Goal: Communication & Community: Answer question/provide support

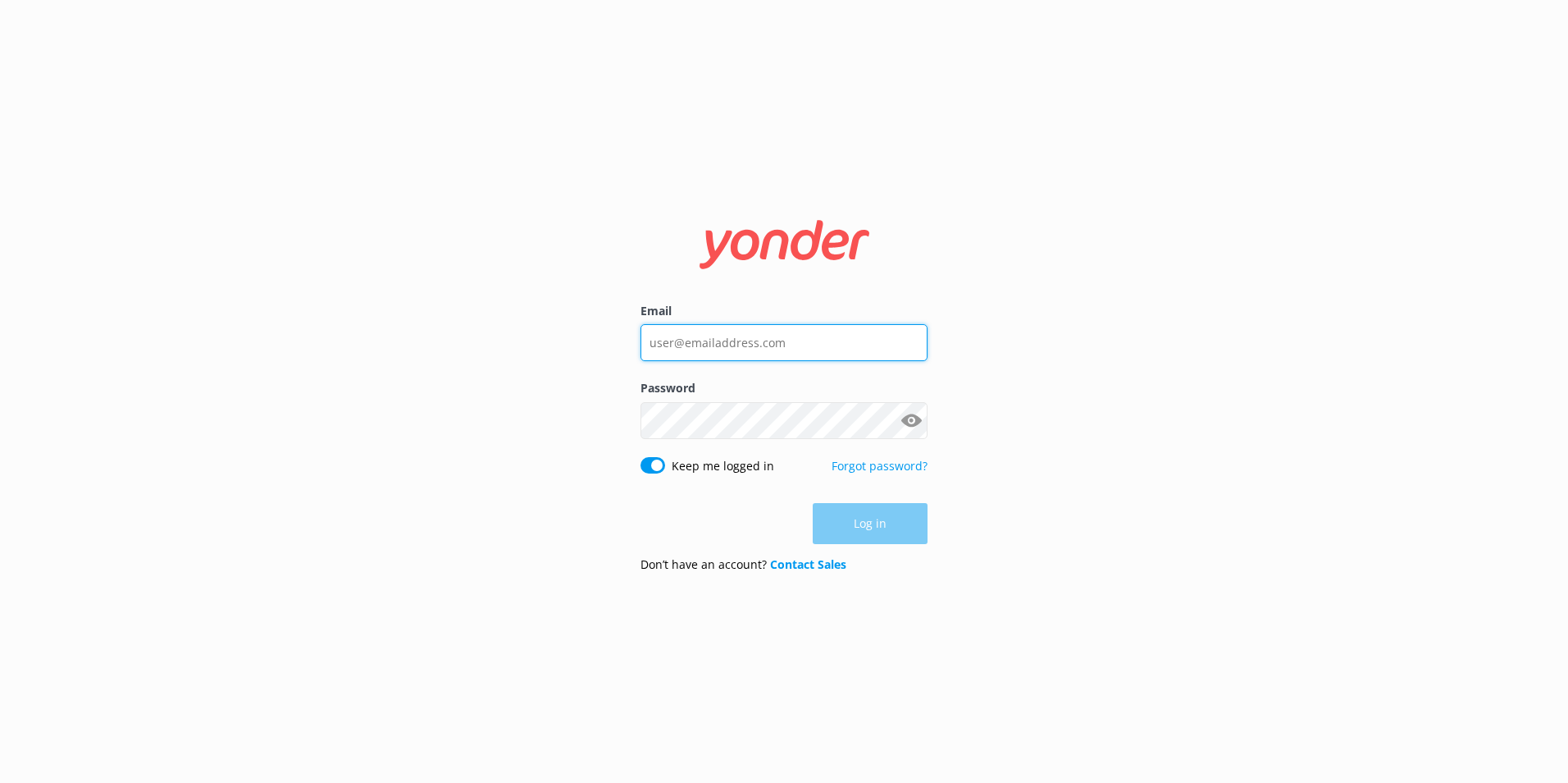
type input "[PERSON_NAME][EMAIL_ADDRESS][PERSON_NAME][DOMAIN_NAME]"
click at [888, 519] on div "Log in" at bounding box center [784, 523] width 287 height 41
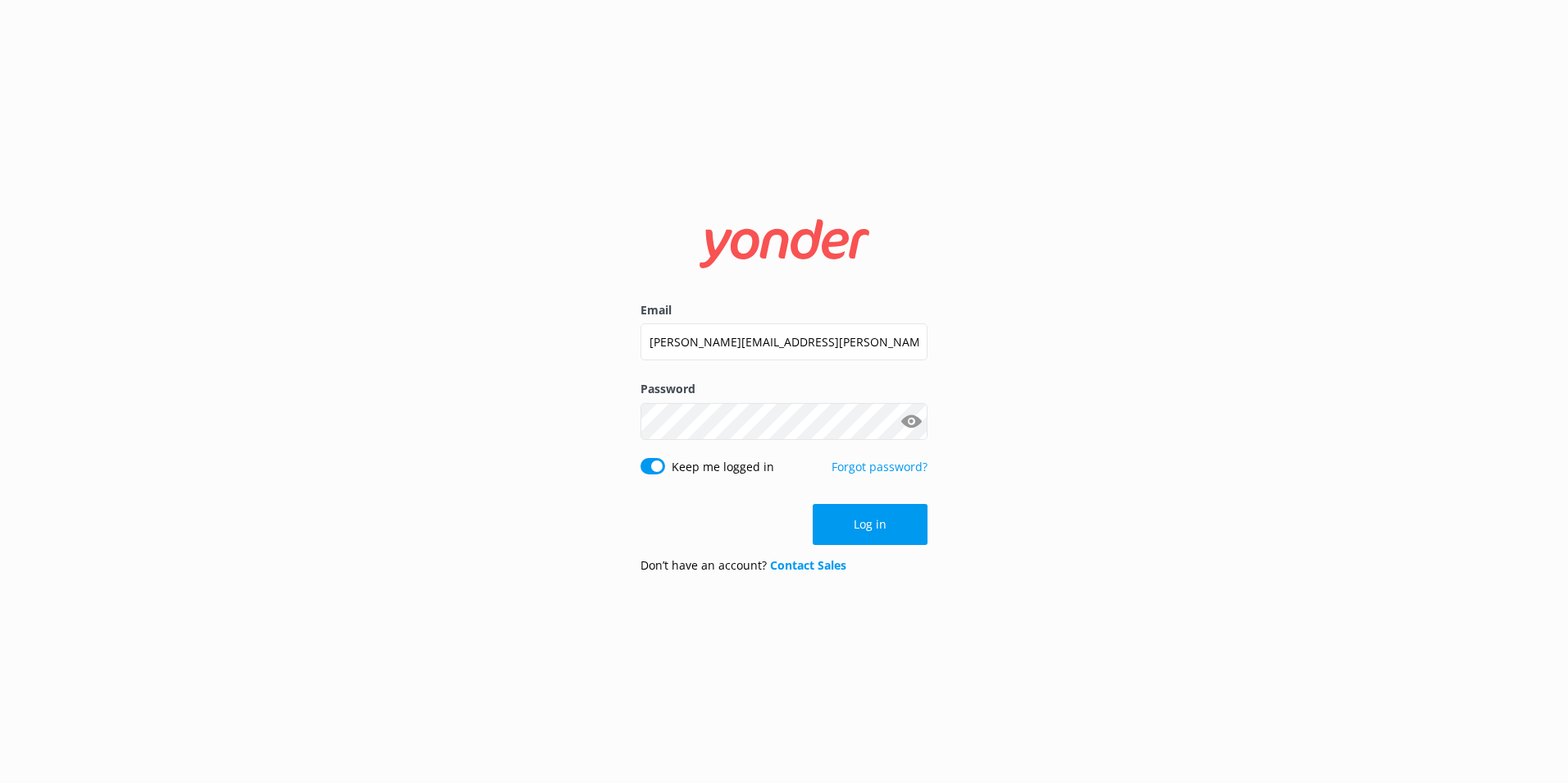
click at [902, 533] on button "Log in" at bounding box center [870, 524] width 115 height 41
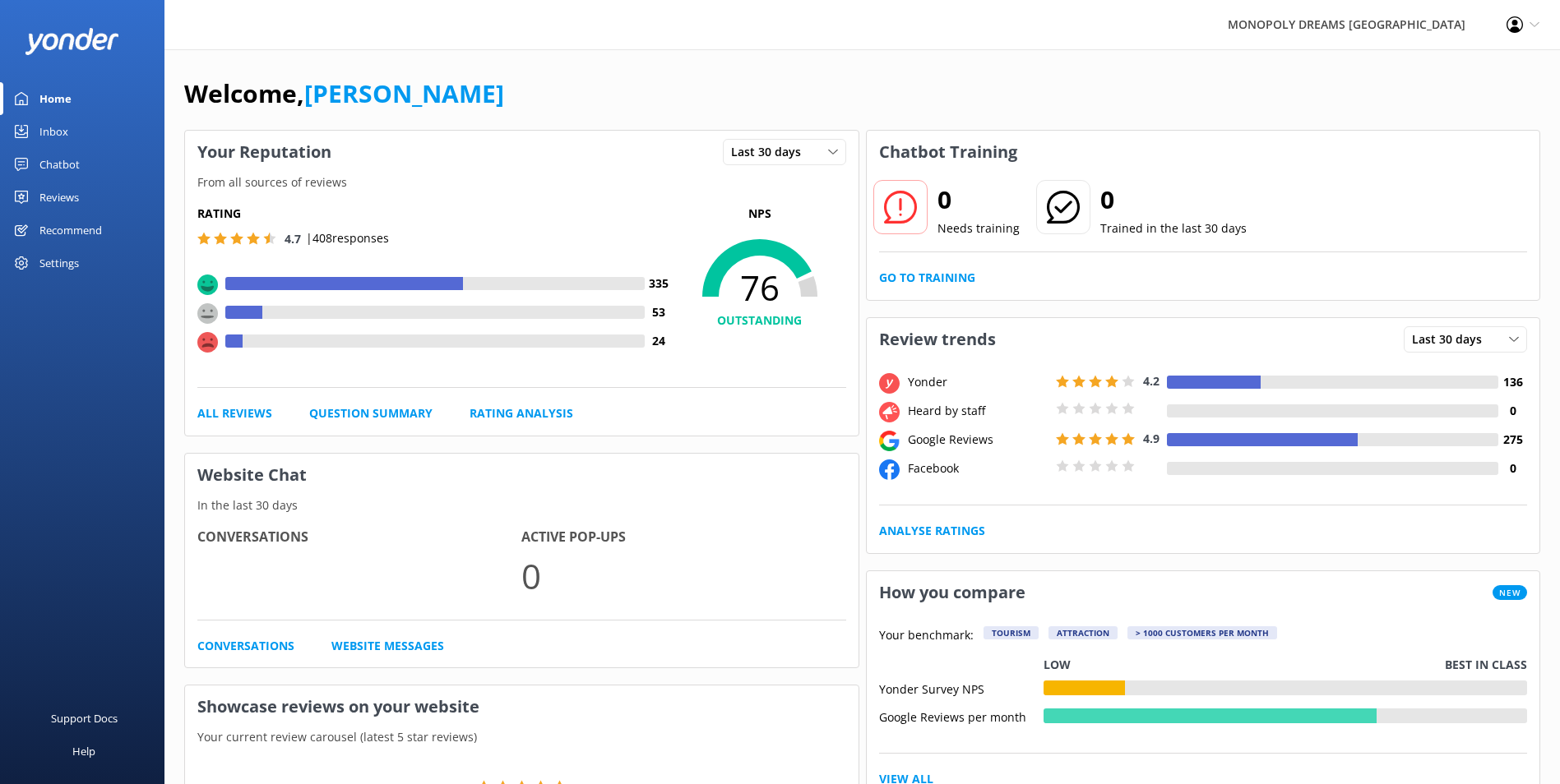
click at [68, 123] on link "Inbox" at bounding box center [82, 131] width 165 height 33
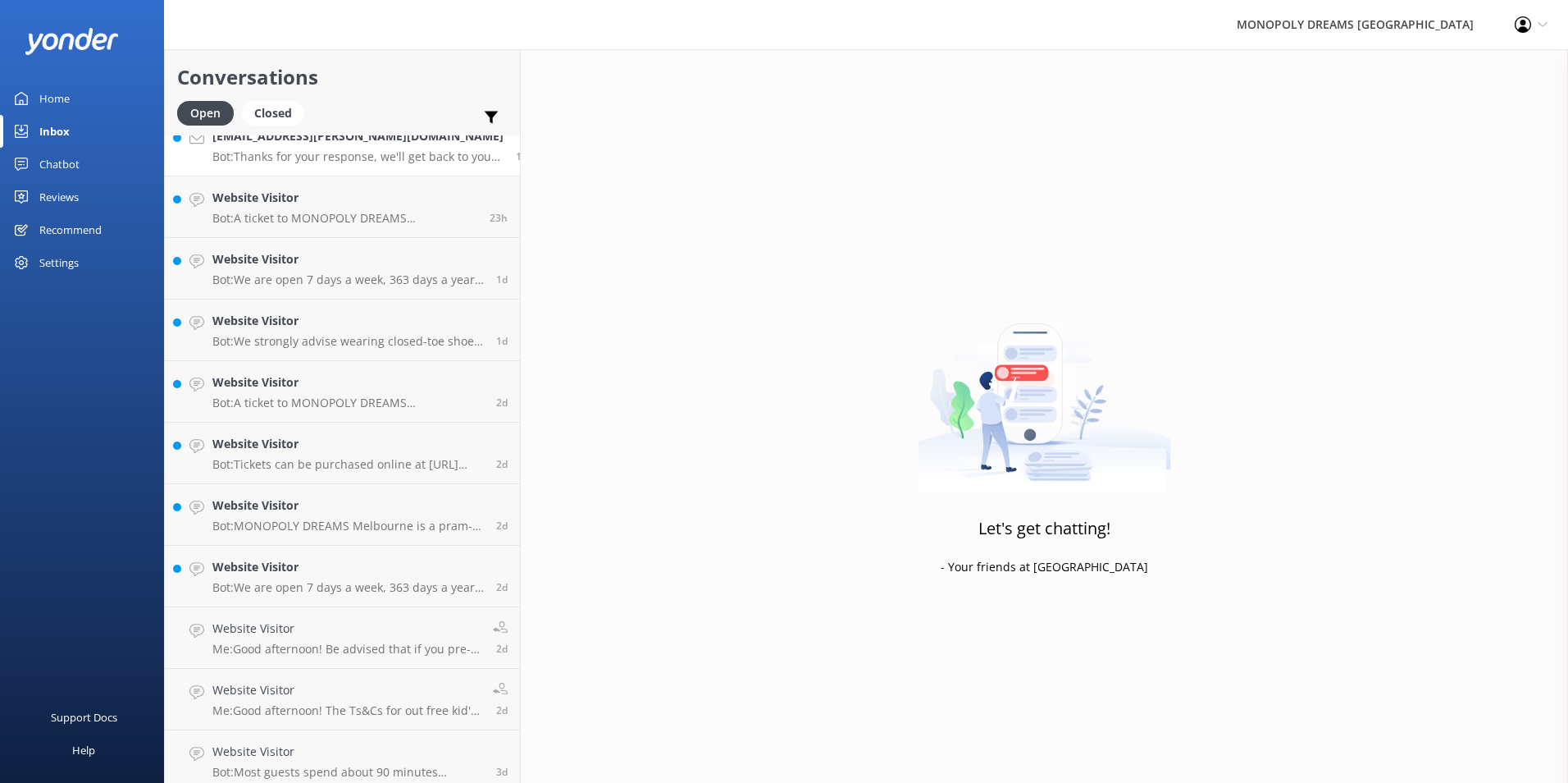
scroll to position [461, 0]
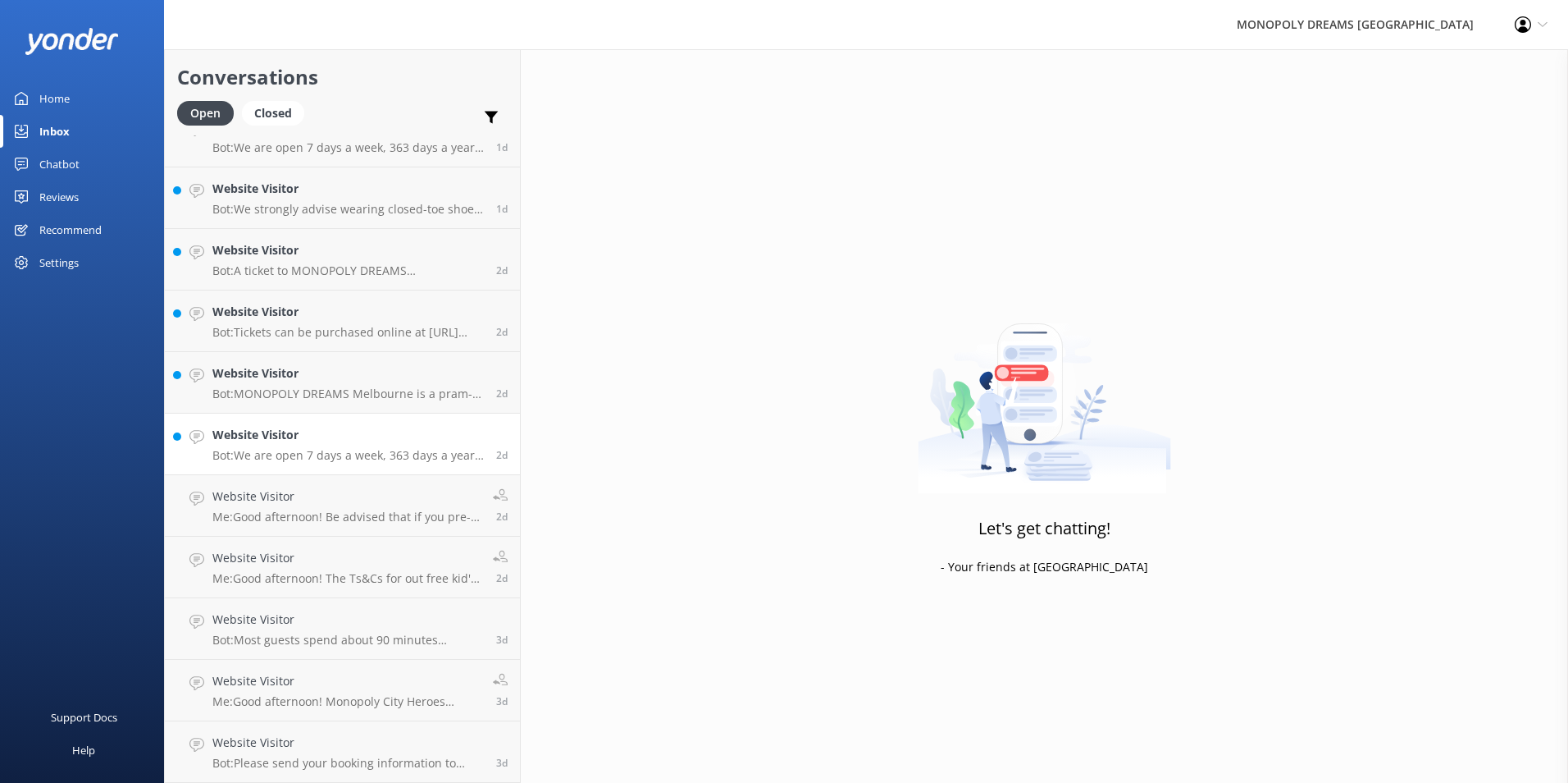
click at [351, 442] on h4 "Website Visitor" at bounding box center [348, 435] width 271 height 18
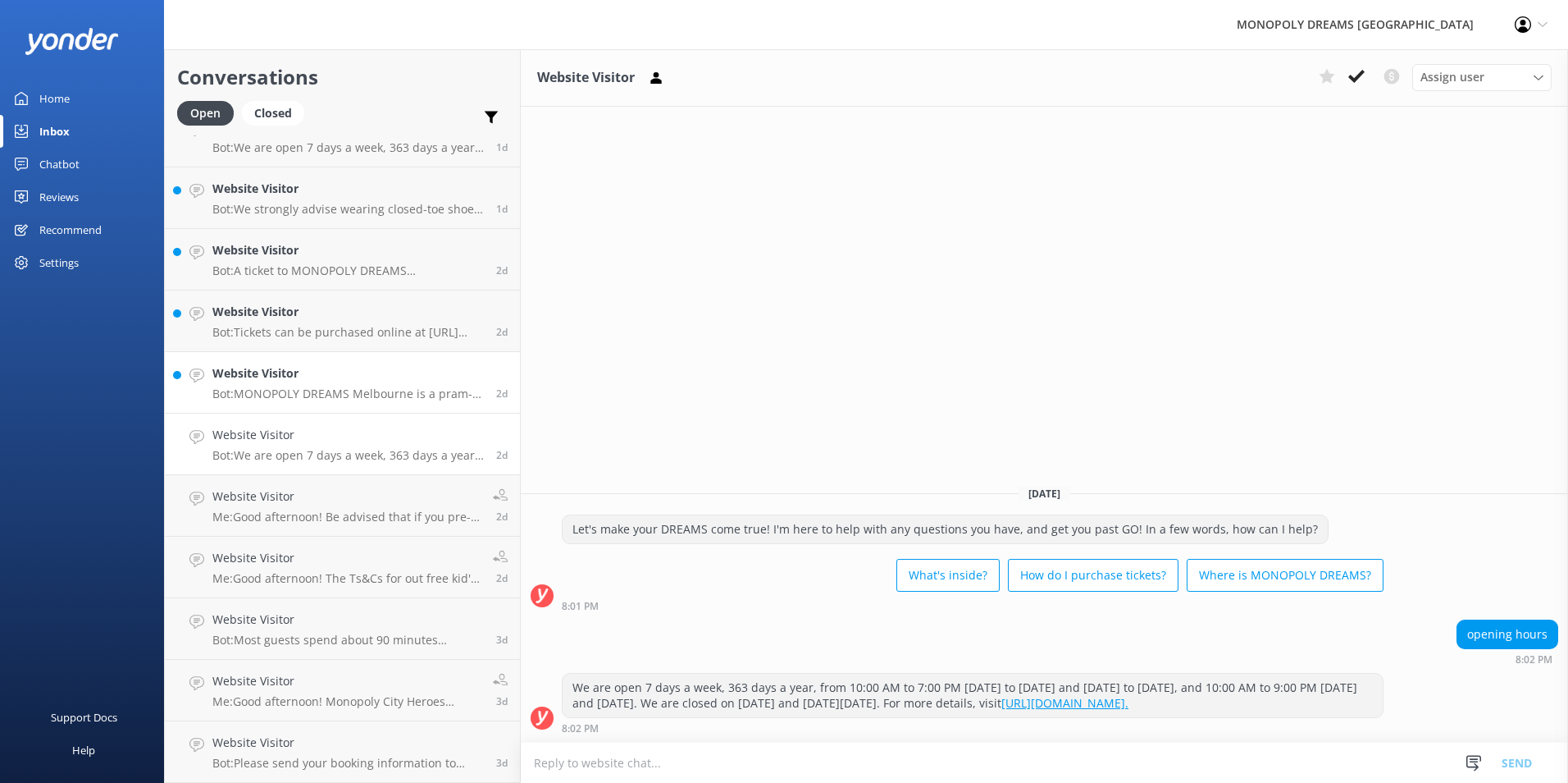
click at [364, 381] on h4 "Website Visitor" at bounding box center [348, 373] width 271 height 18
click at [314, 316] on h4 "Website Visitor" at bounding box center [348, 312] width 271 height 18
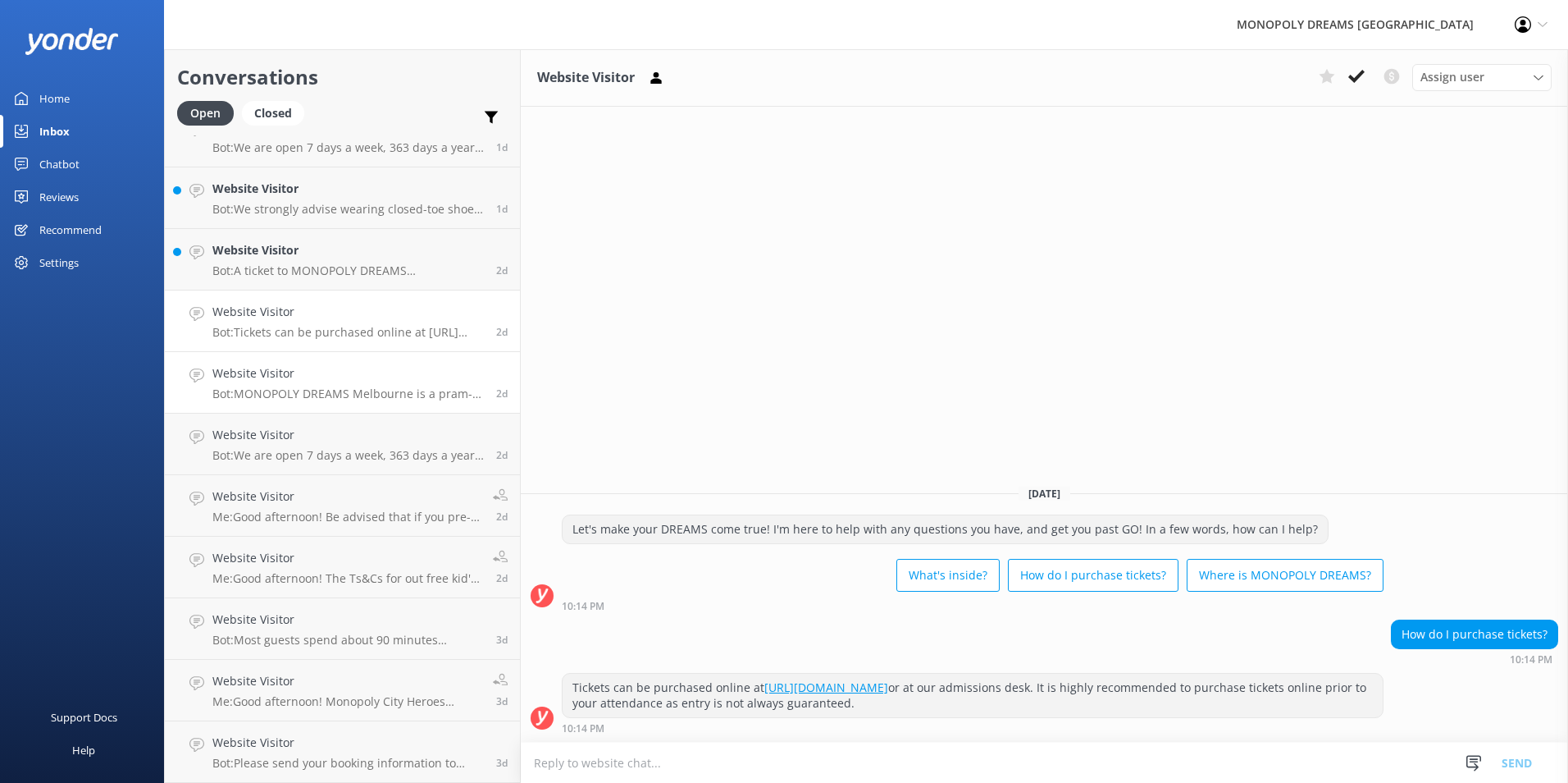
click at [326, 368] on h4 "Website Visitor" at bounding box center [348, 373] width 271 height 18
click at [757, 705] on link "[URL][DOMAIN_NAME]." at bounding box center [775, 703] width 127 height 15
click at [305, 279] on link "Website Visitor Bot: A ticket to MONOPOLY DREAMS [GEOGRAPHIC_DATA] includes acc…" at bounding box center [343, 260] width 355 height 61
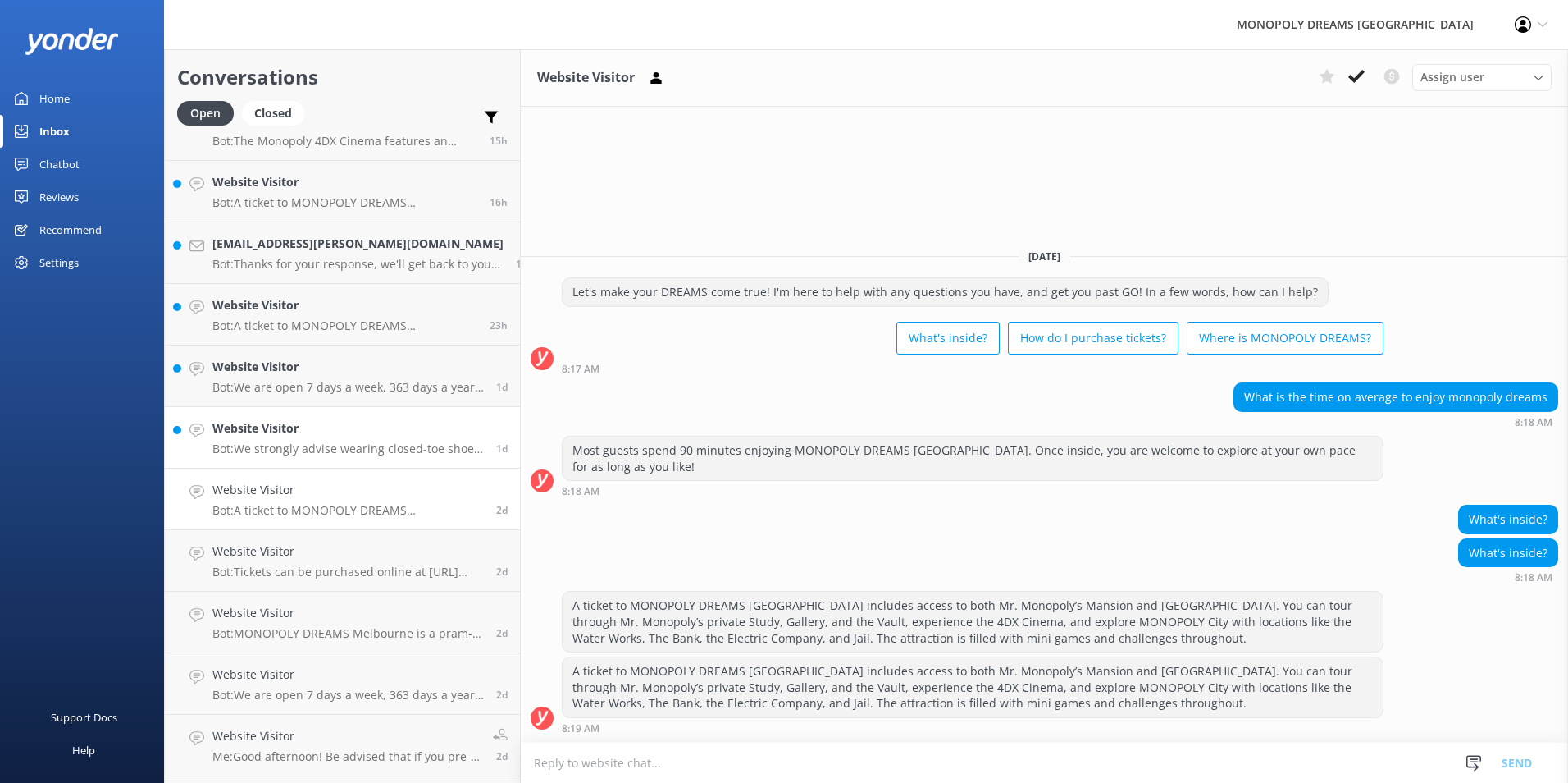
scroll to position [214, 0]
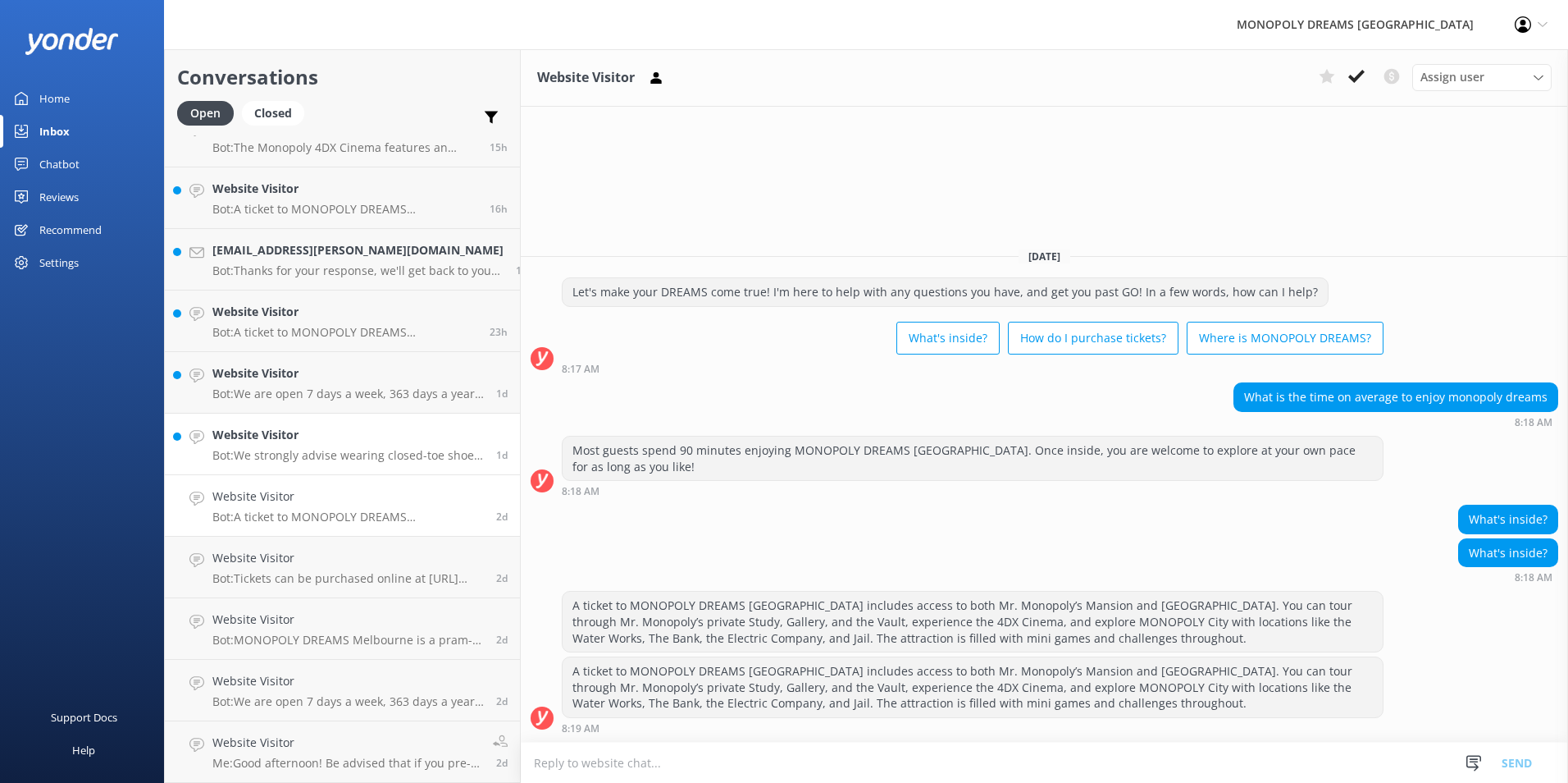
click at [307, 432] on h4 "Website Visitor" at bounding box center [348, 435] width 271 height 18
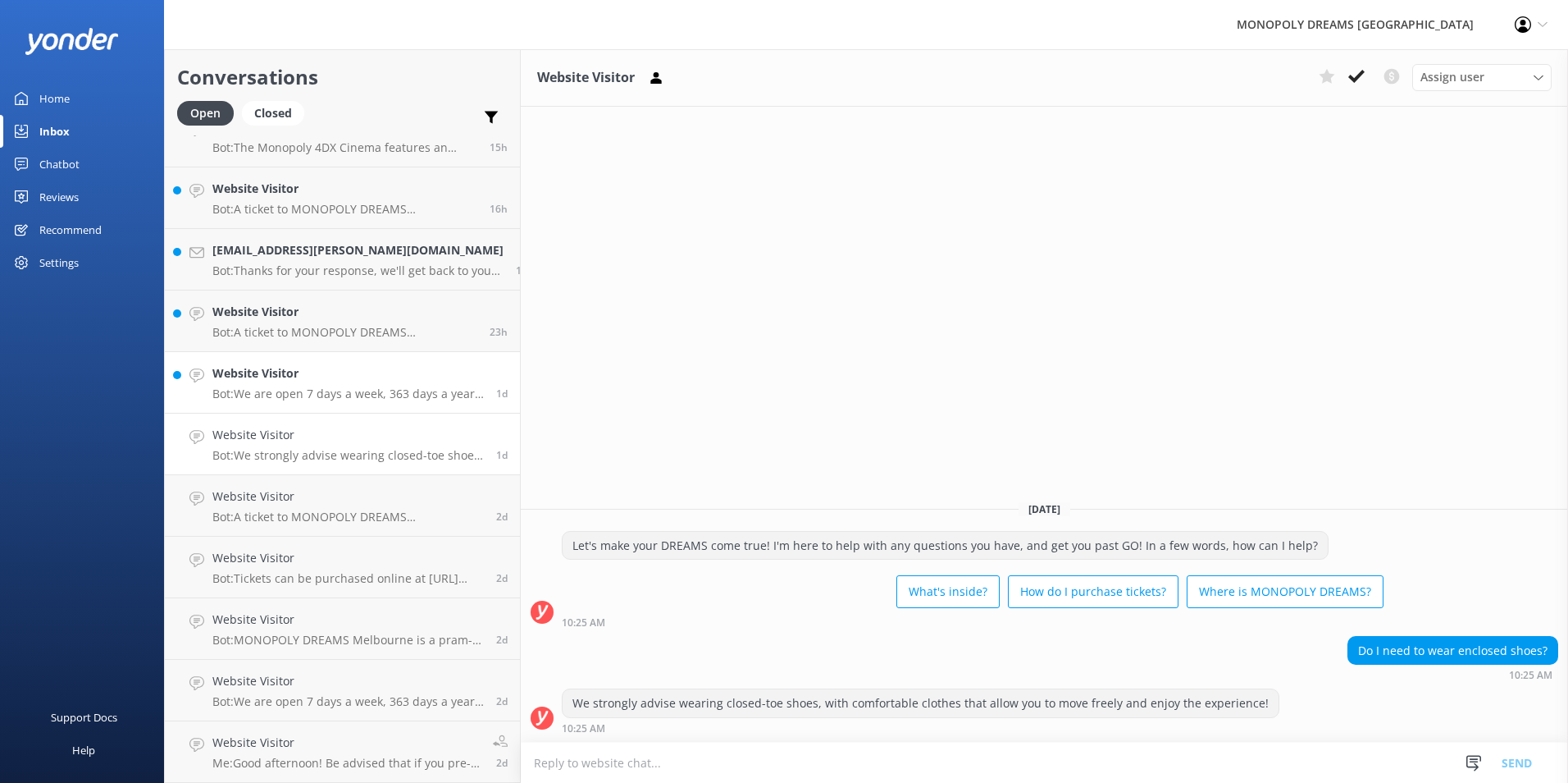
click at [345, 400] on p "Bot: We are open 7 days a week, 363 days a year, and closed only on [DATE] and …" at bounding box center [348, 393] width 271 height 14
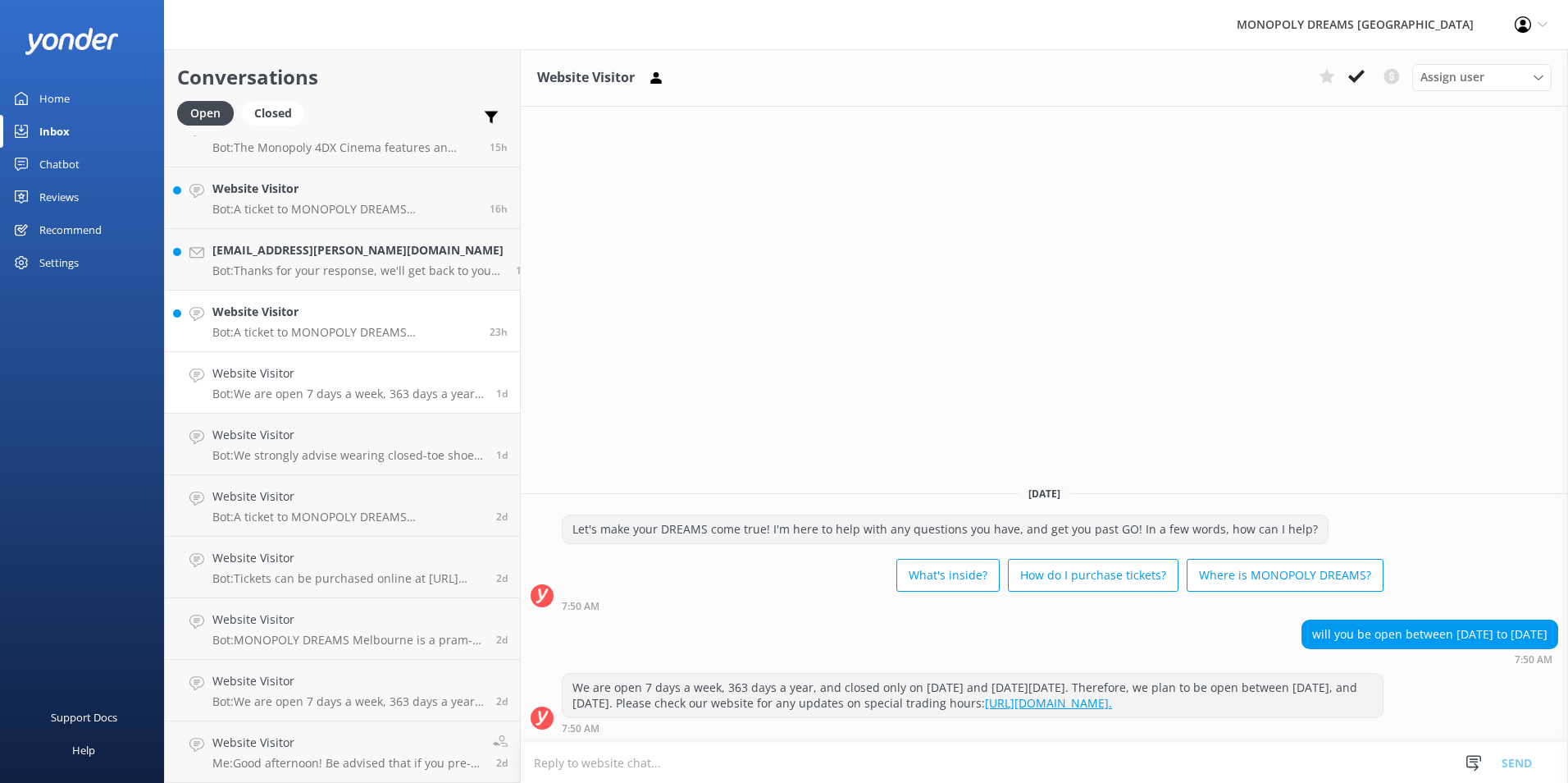
click at [318, 316] on h4 "Website Visitor" at bounding box center [344, 312] width 265 height 18
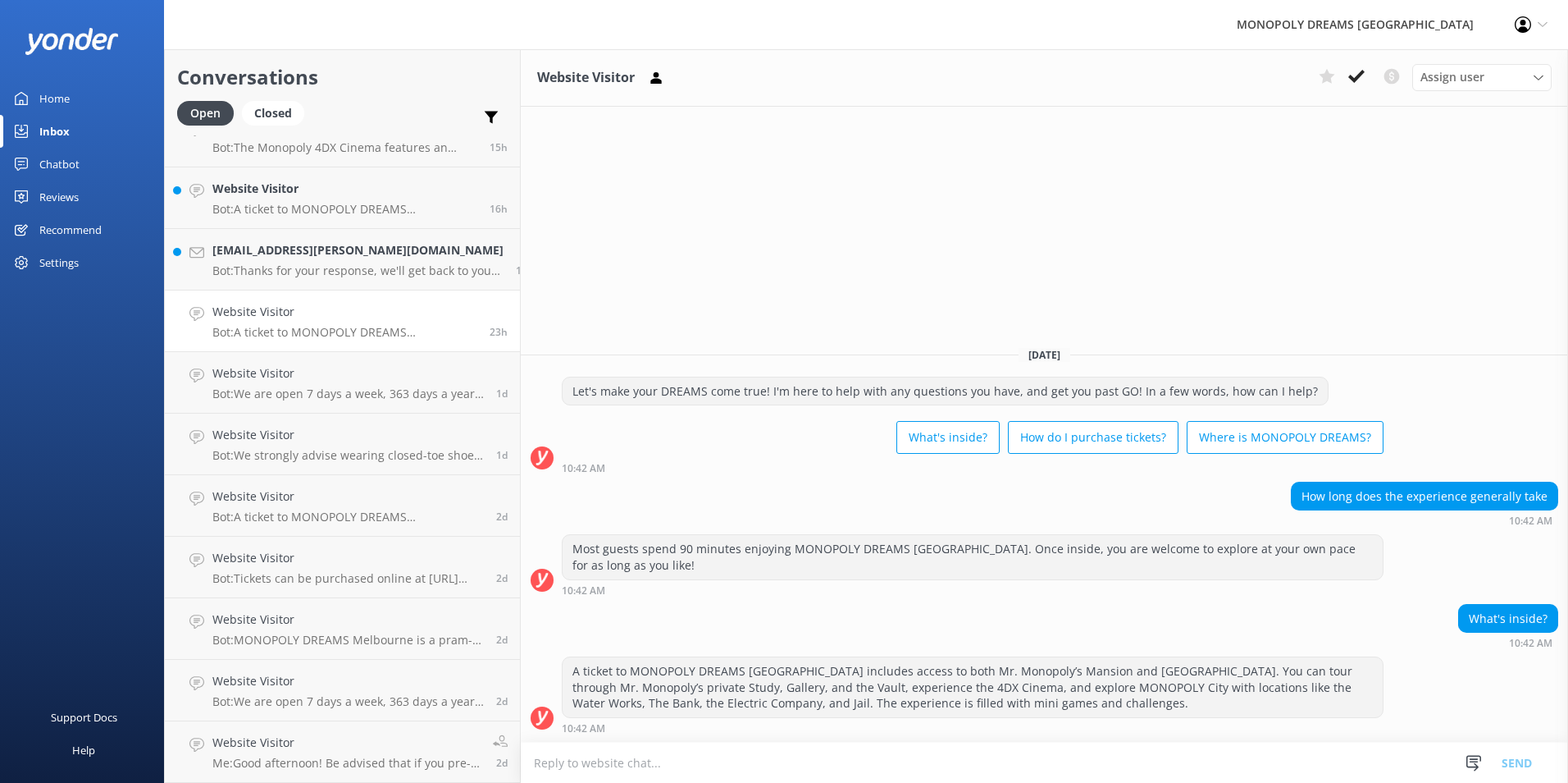
click at [826, 485] on div "How long does the experience generally take 10:42 AM" at bounding box center [1044, 504] width 1047 height 45
click at [336, 247] on h4 "[EMAIL_ADDRESS][PERSON_NAME][DOMAIN_NAME]" at bounding box center [357, 250] width 291 height 18
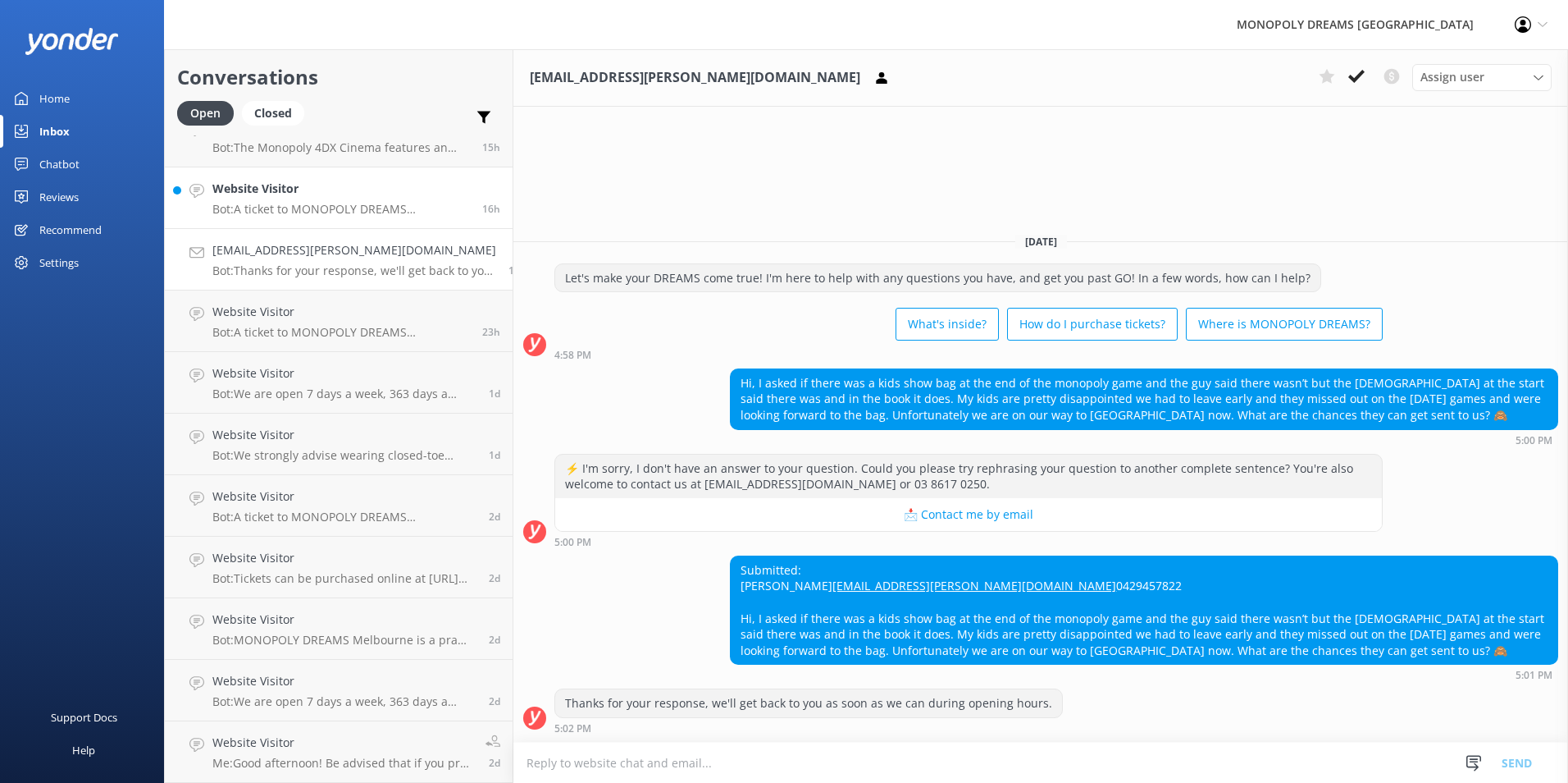
click at [351, 204] on p "Bot: A ticket to MONOPOLY DREAMS Melbourne includes access to Mr. Monopoly’s Ma…" at bounding box center [341, 208] width 258 height 14
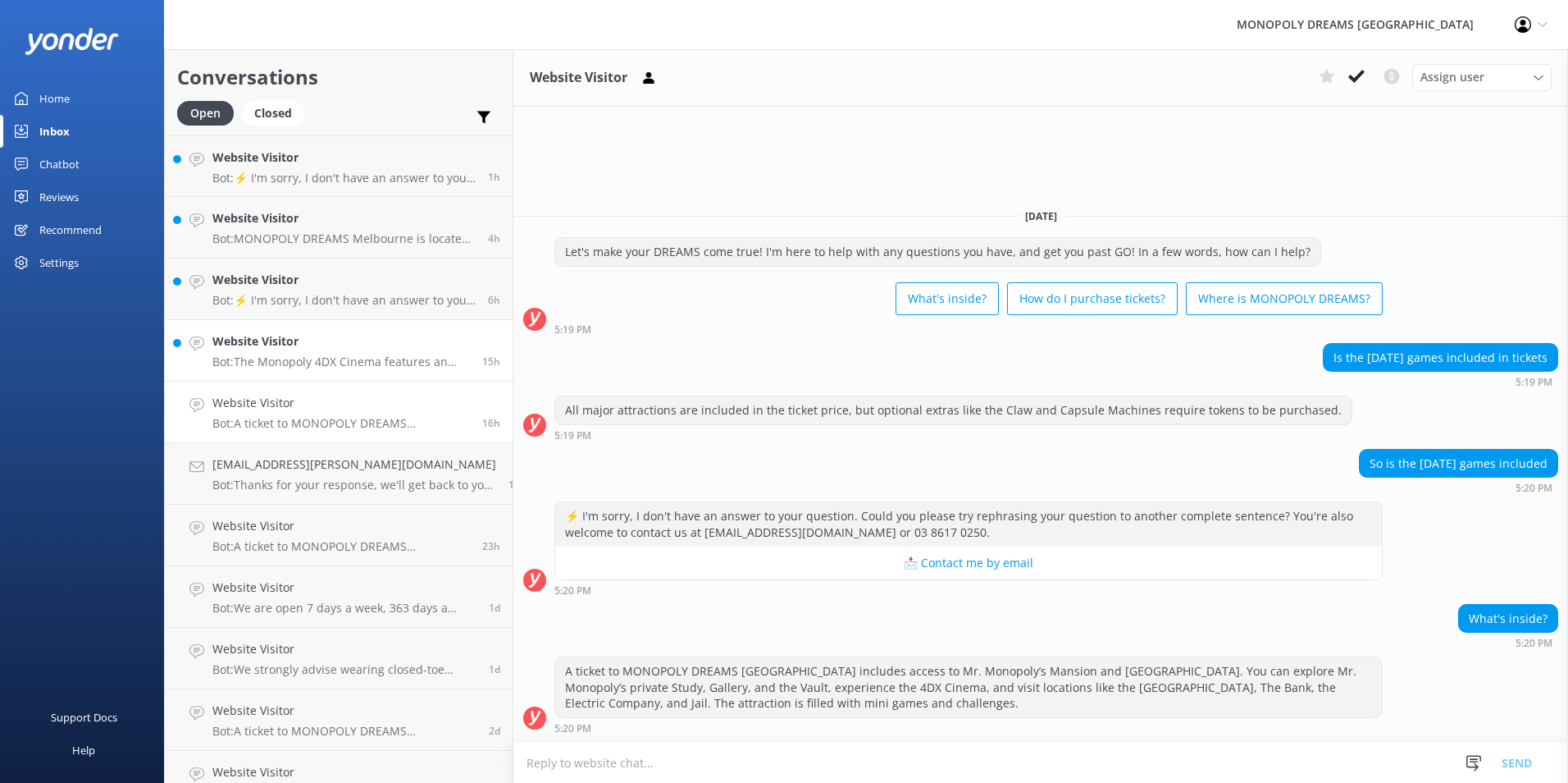
click at [311, 351] on div "Website Visitor Bot: The Monopoly 4DX Cinema features an exclusive short film w…" at bounding box center [341, 351] width 258 height 36
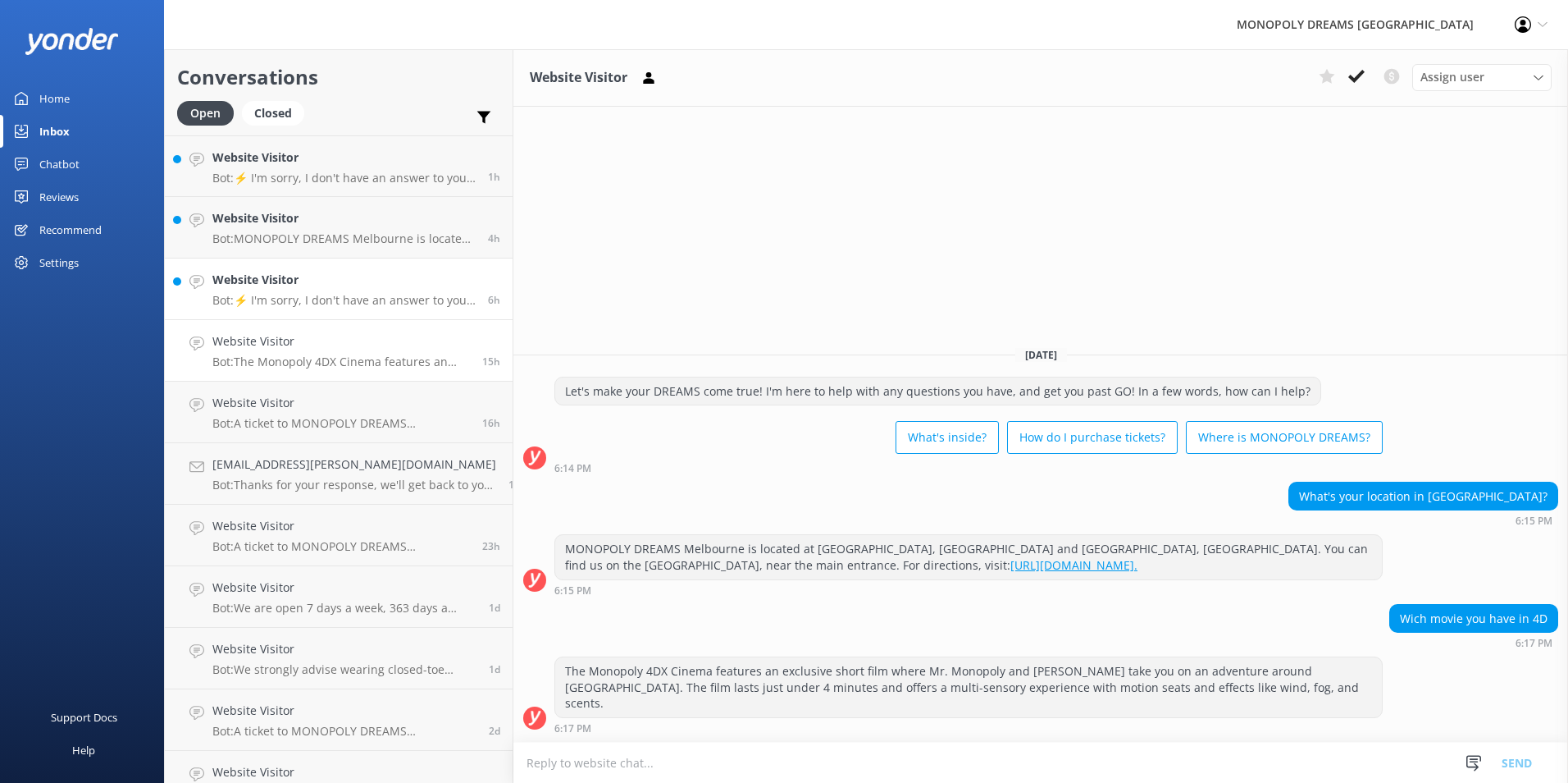
click at [356, 304] on p "Bot: ⚡ I'm sorry, I don't have an answer to your question. Could you please try…" at bounding box center [344, 299] width 264 height 14
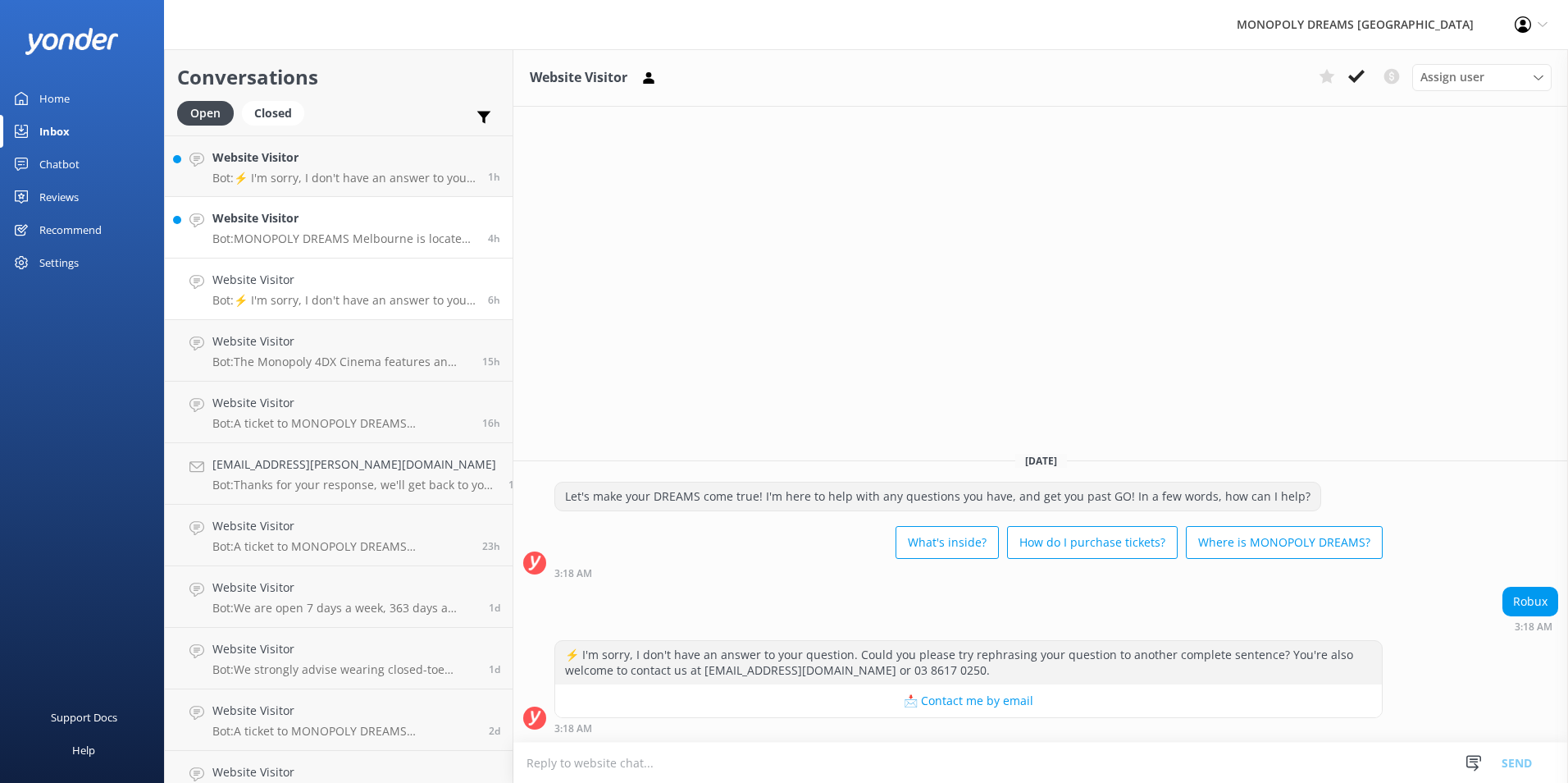
click at [402, 244] on p "Bot: MONOPOLY DREAMS Melbourne is located on the Lower Ground Floor of [GEOGRAP…" at bounding box center [344, 238] width 264 height 14
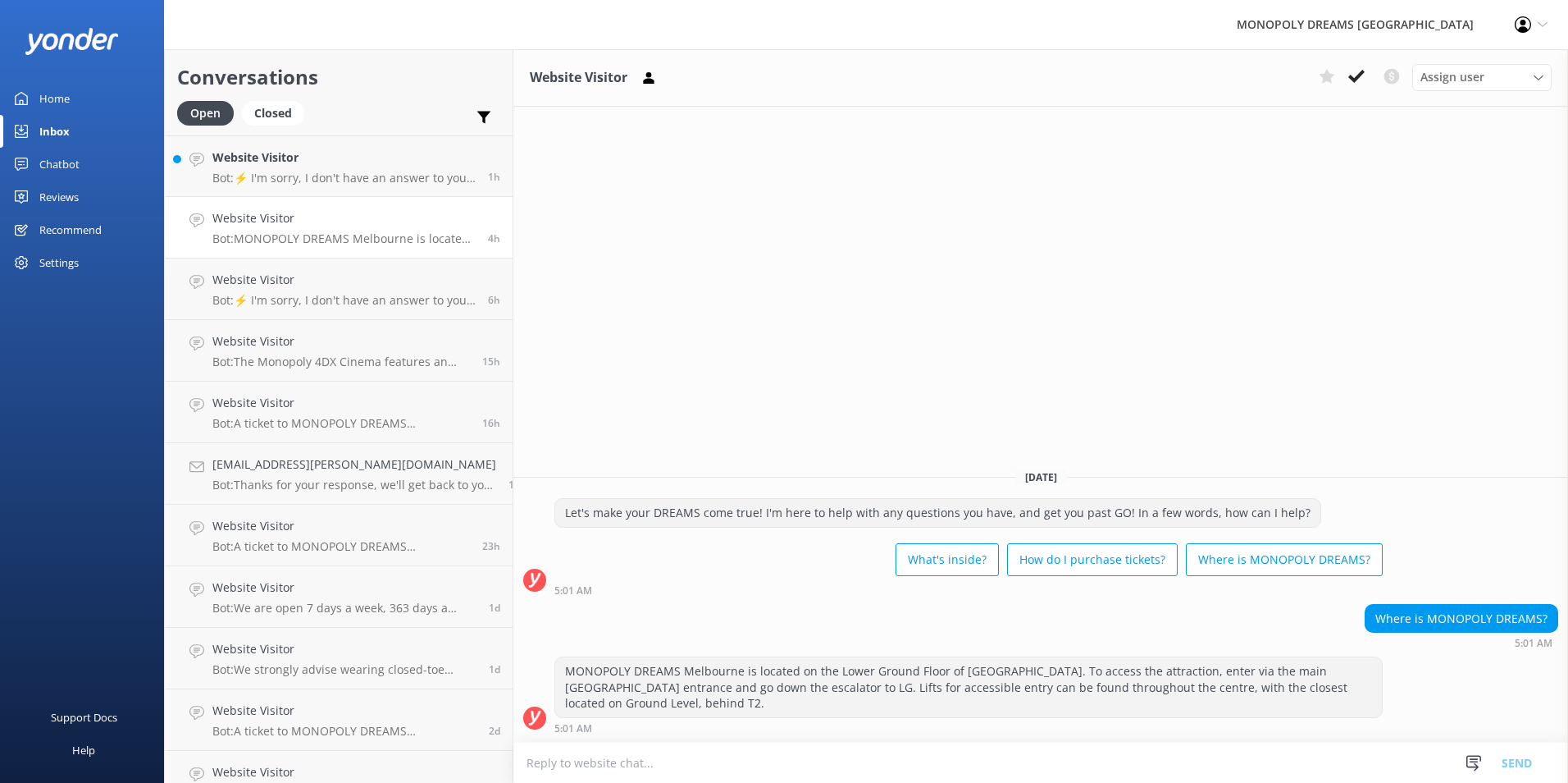
click at [1355, 76] on icon at bounding box center [1356, 76] width 16 height 16
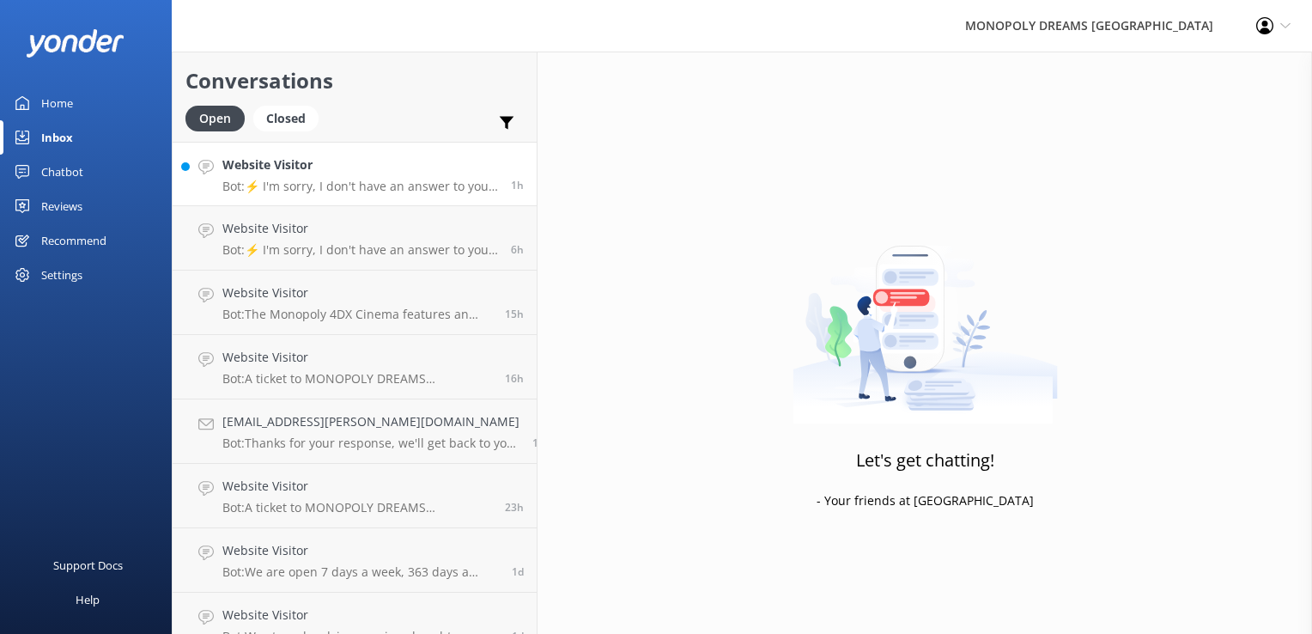
click at [338, 197] on link "Website Visitor Bot: ⚡ I'm sorry, I don't have an answer to your question. Coul…" at bounding box center [355, 174] width 364 height 64
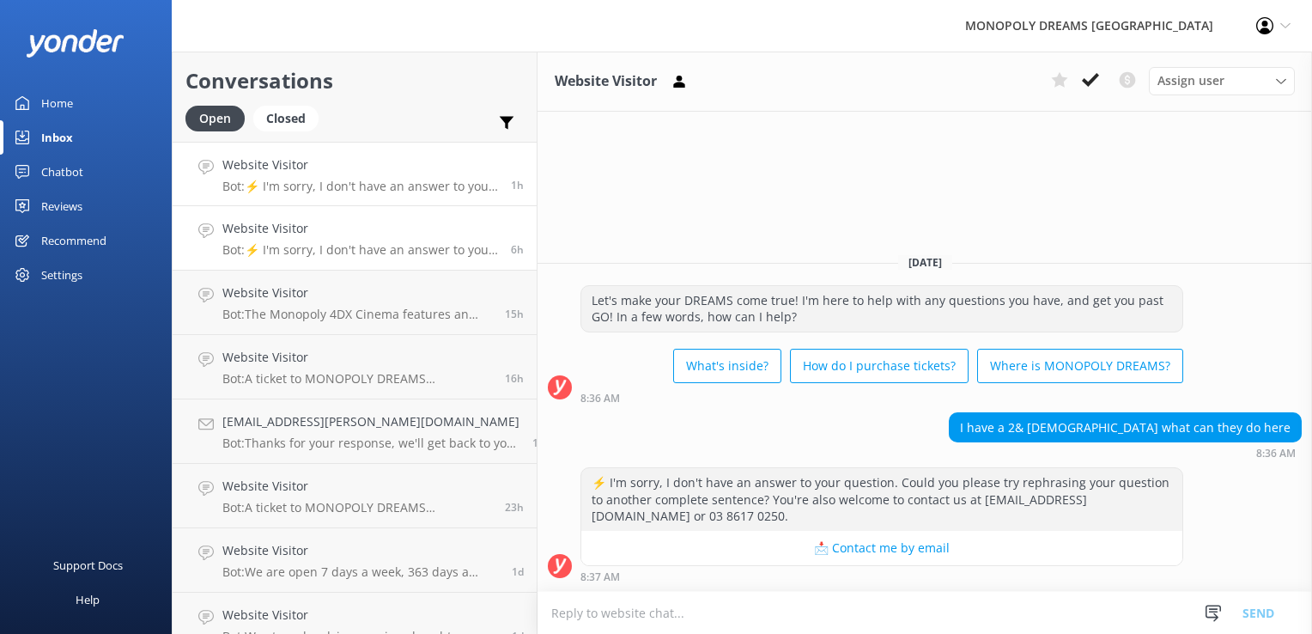
click at [348, 258] on link "Website Visitor Bot: ⚡ I'm sorry, I don't have an answer to your question. Coul…" at bounding box center [355, 238] width 364 height 64
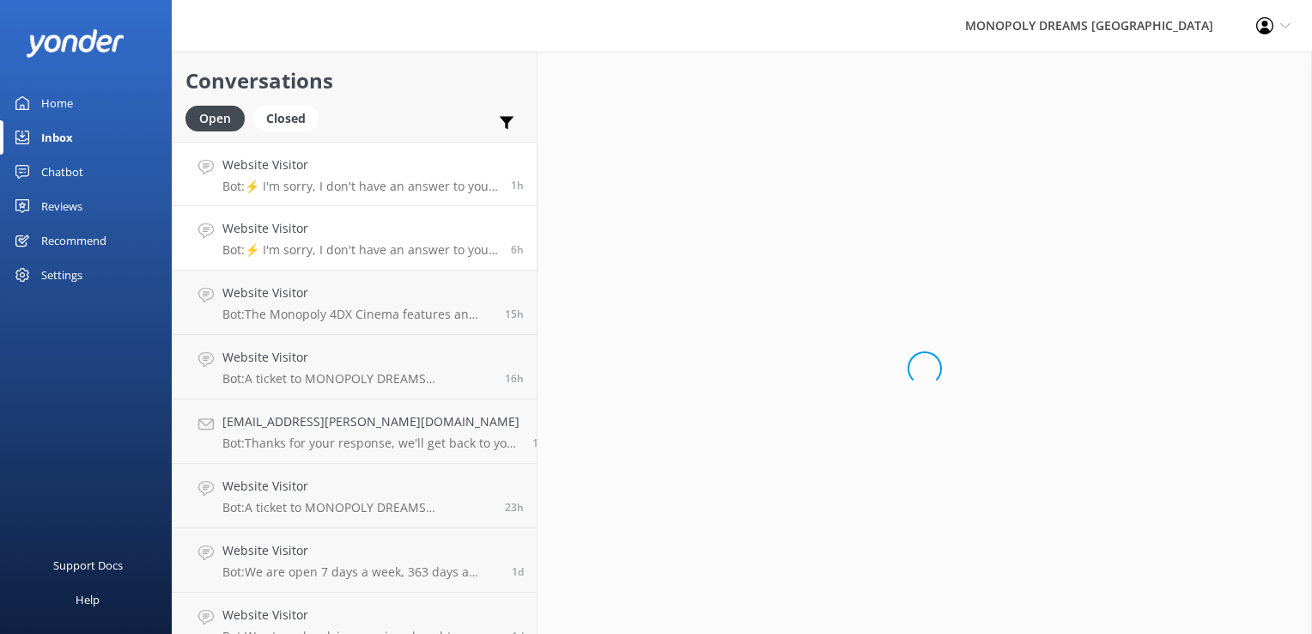
click at [363, 185] on p "Bot: ⚡ I'm sorry, I don't have an answer to your question. Could you please try…" at bounding box center [360, 186] width 276 height 15
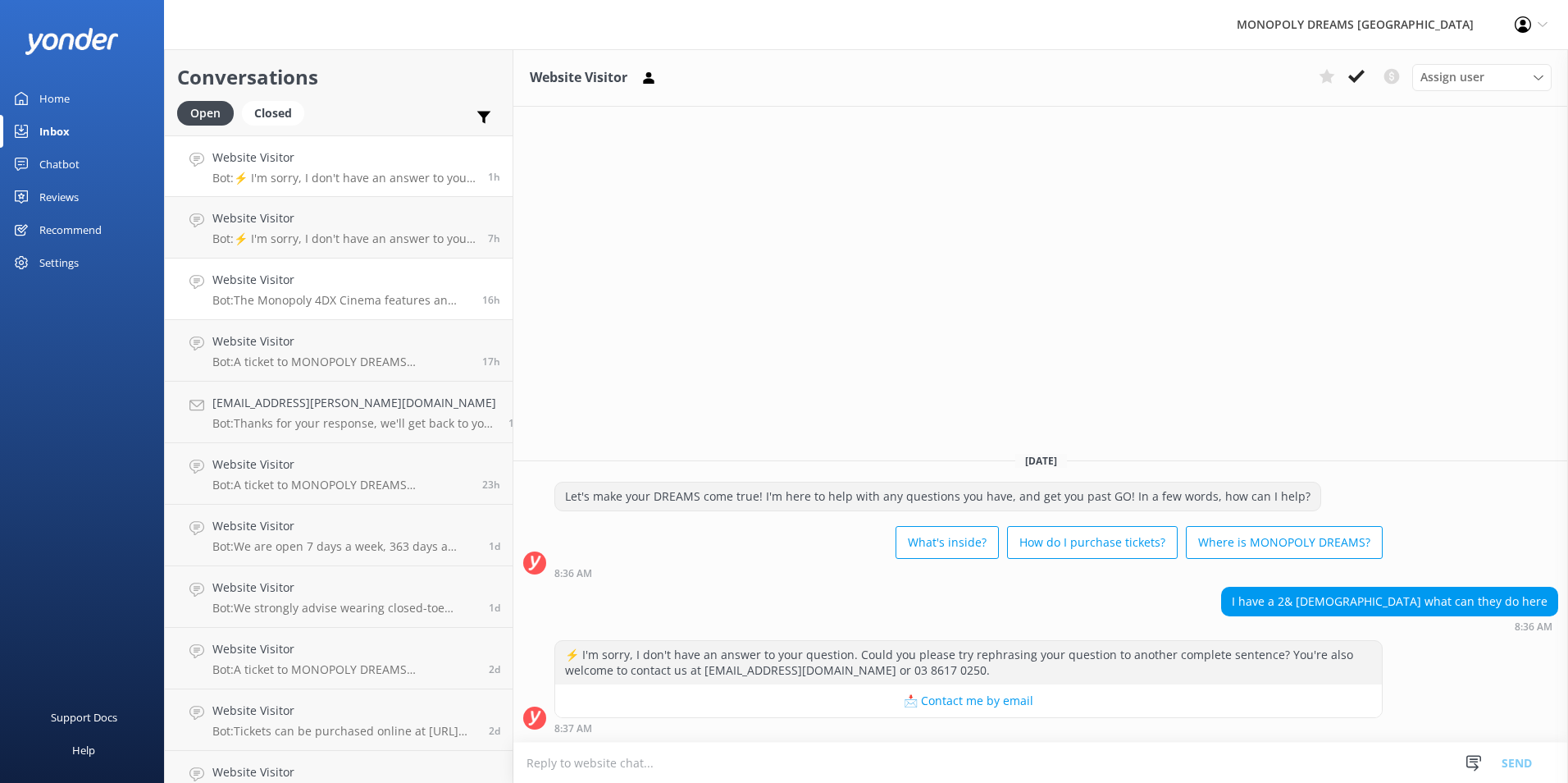
click at [383, 283] on h4 "Website Visitor" at bounding box center [341, 279] width 258 height 18
